Goal: Find contact information: Find contact information

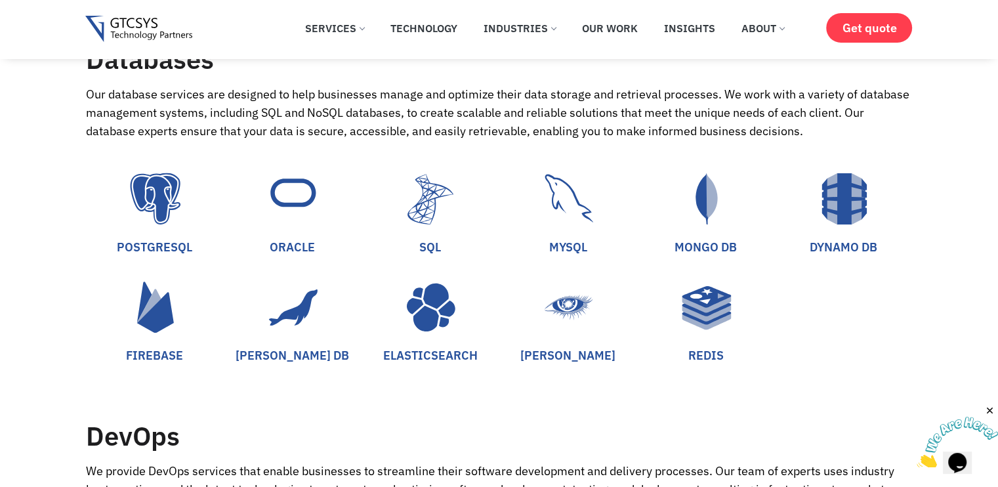
scroll to position [2788, 0]
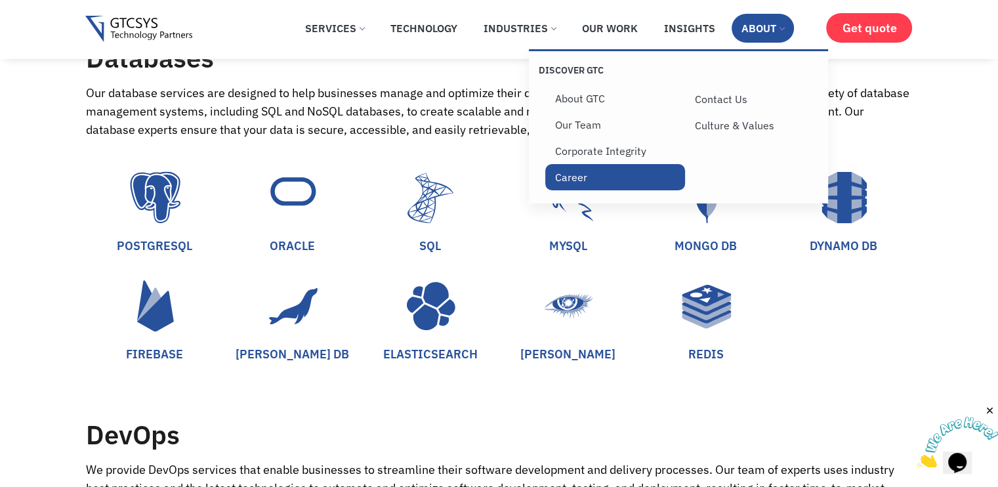
click at [570, 184] on link "Career" at bounding box center [615, 177] width 140 height 26
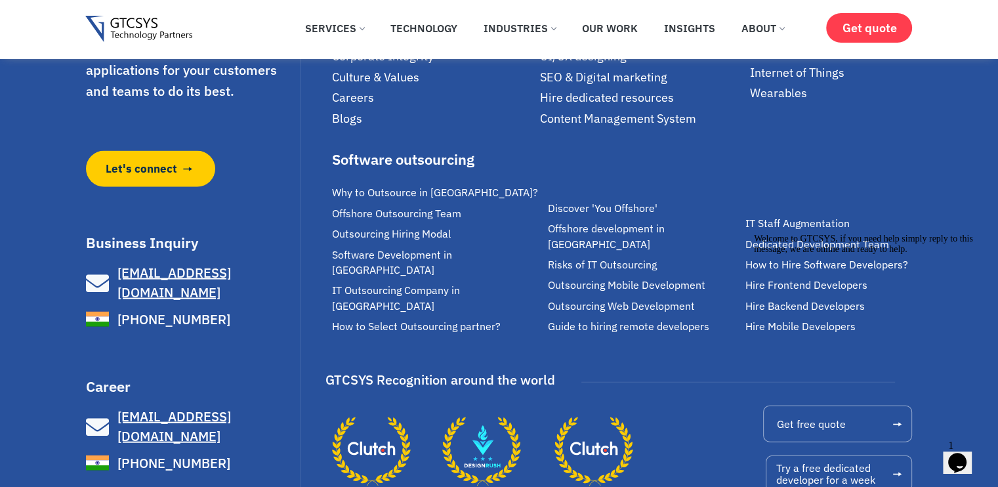
scroll to position [2796, 0]
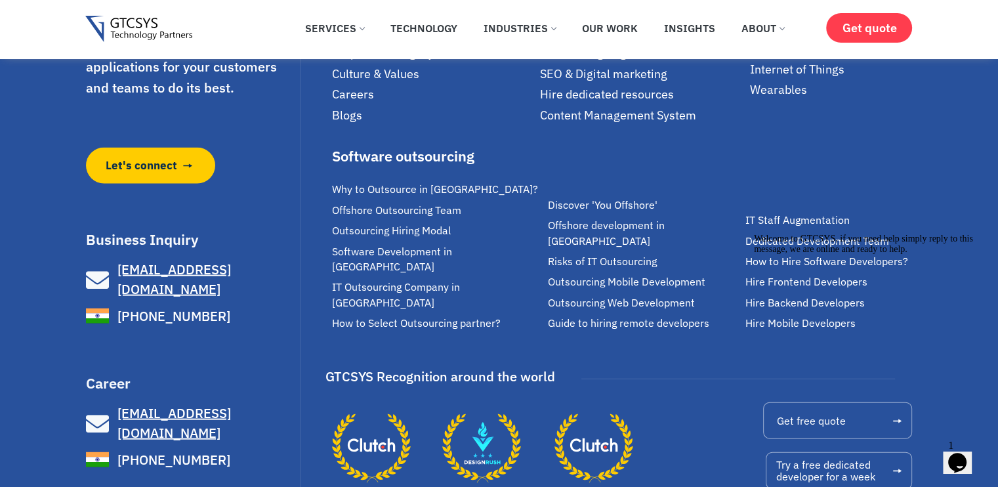
click at [175, 404] on span "[EMAIL_ADDRESS][DOMAIN_NAME]" at bounding box center [174, 422] width 114 height 37
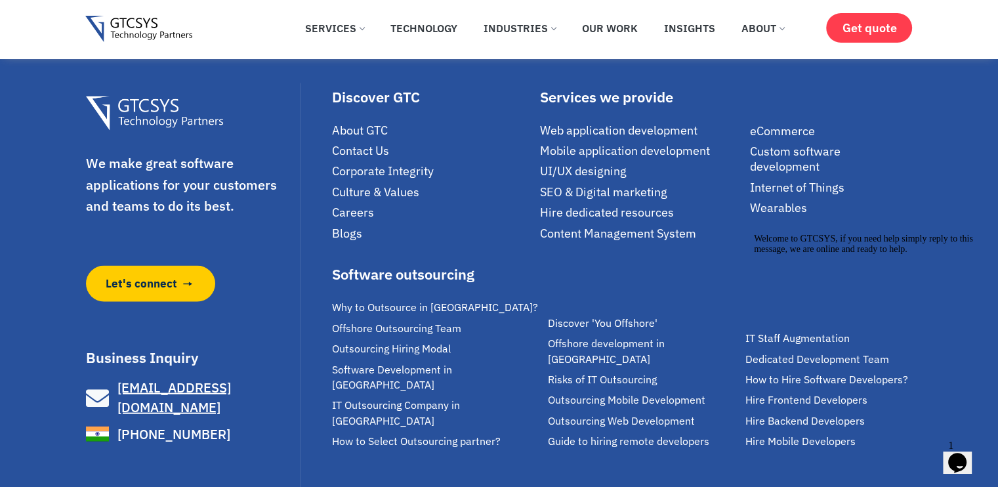
scroll to position [2678, 0]
